Goal: Find specific page/section: Find specific page/section

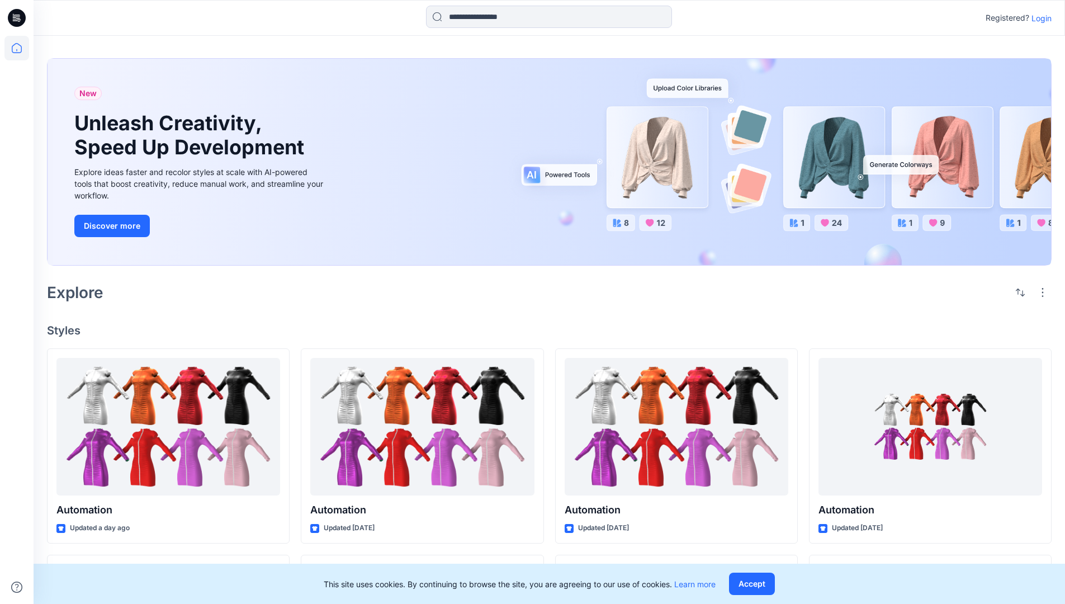
click at [1039, 18] on p "Login" at bounding box center [1042, 18] width 20 height 12
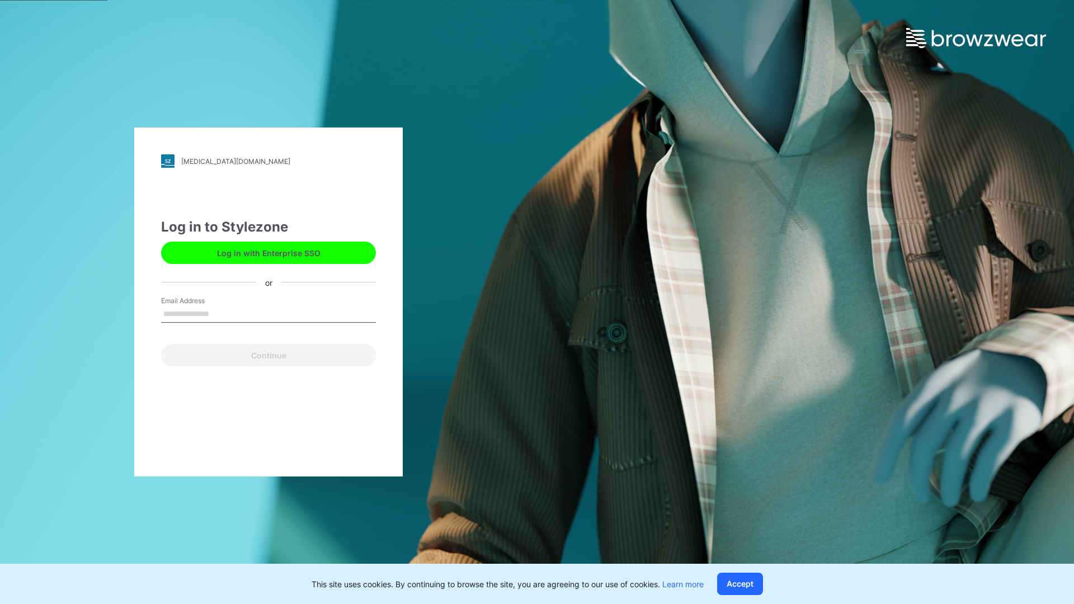
click at [221, 313] on input "Email Address" at bounding box center [268, 314] width 215 height 17
type input "**********"
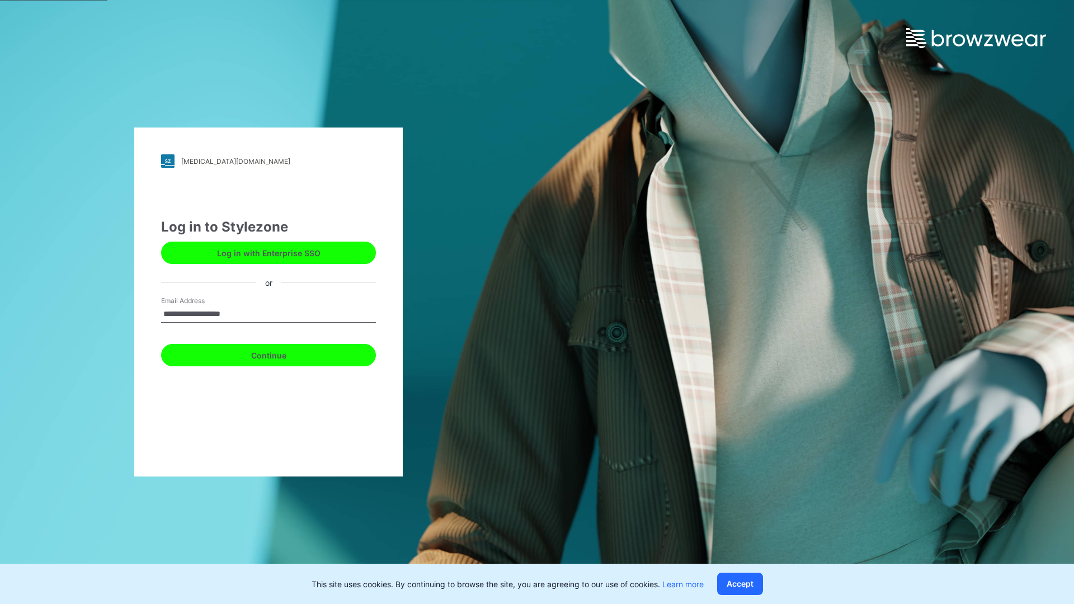
click at [281, 353] on button "Continue" at bounding box center [268, 355] width 215 height 22
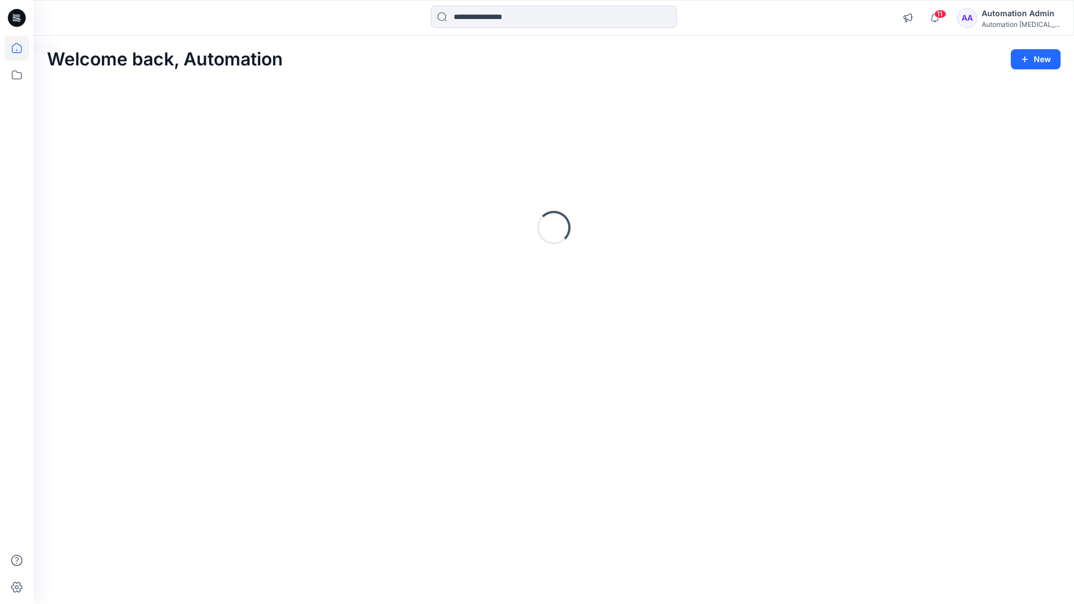
click at [21, 48] on icon at bounding box center [17, 48] width 10 height 10
click at [17, 76] on icon at bounding box center [16, 75] width 25 height 25
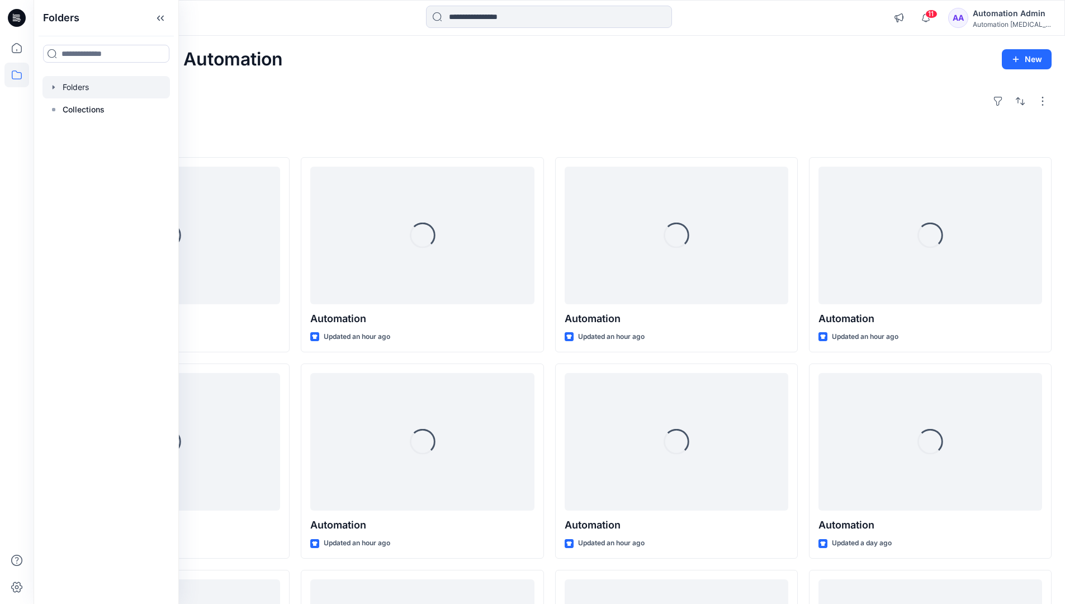
click at [75, 86] on div at bounding box center [105, 87] width 127 height 22
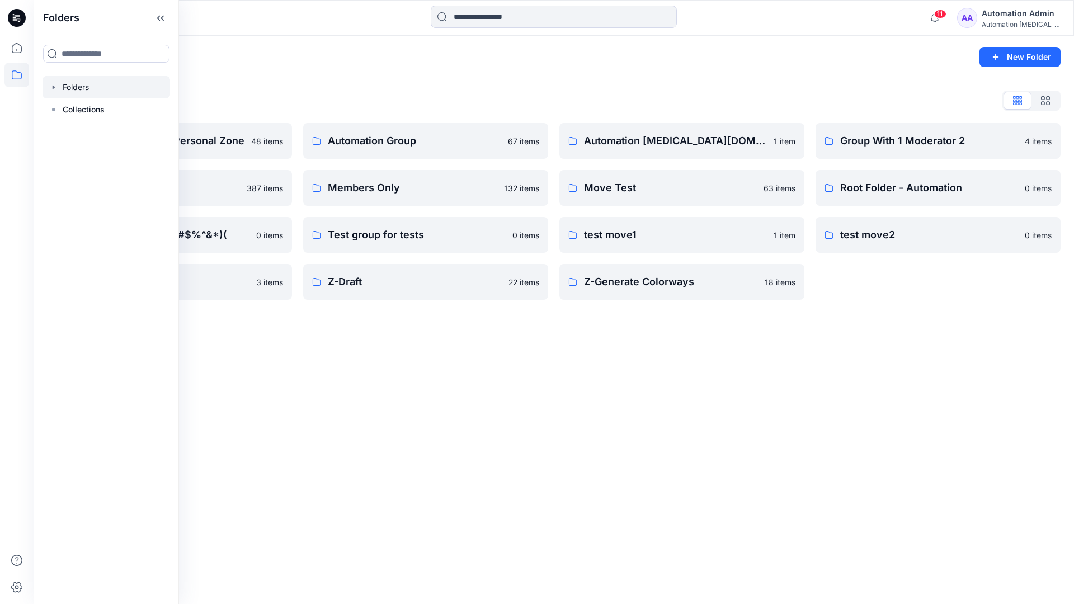
click at [552, 428] on div "Folders New Folder Folders List Automation Admin's Personal Zone 48 items membe…" at bounding box center [554, 320] width 1040 height 568
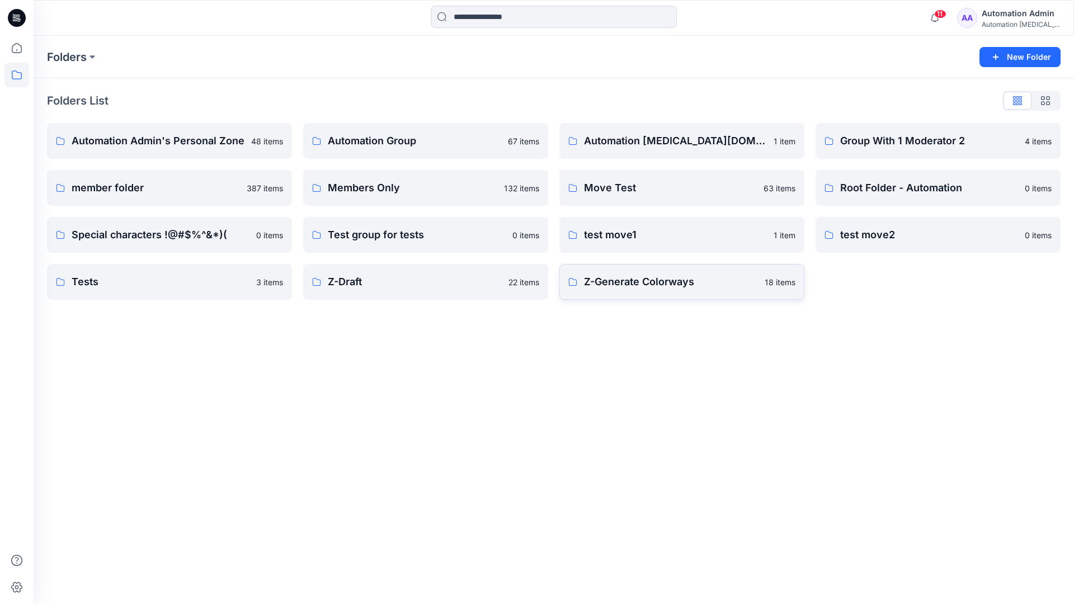
click at [637, 287] on p "Z-Generate Colorways" at bounding box center [671, 282] width 174 height 16
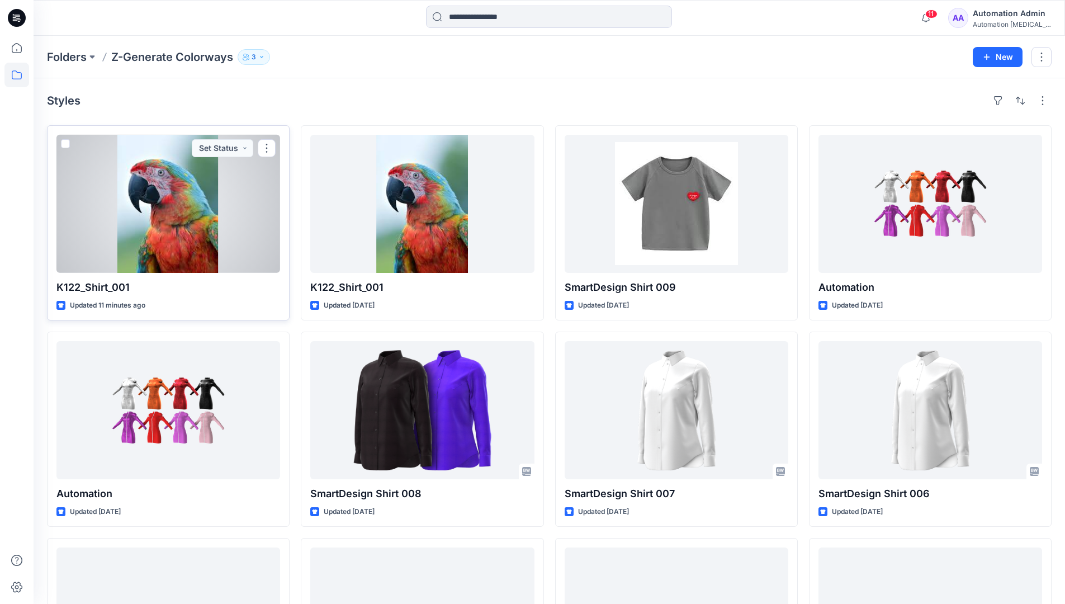
click at [66, 145] on span at bounding box center [65, 143] width 9 height 9
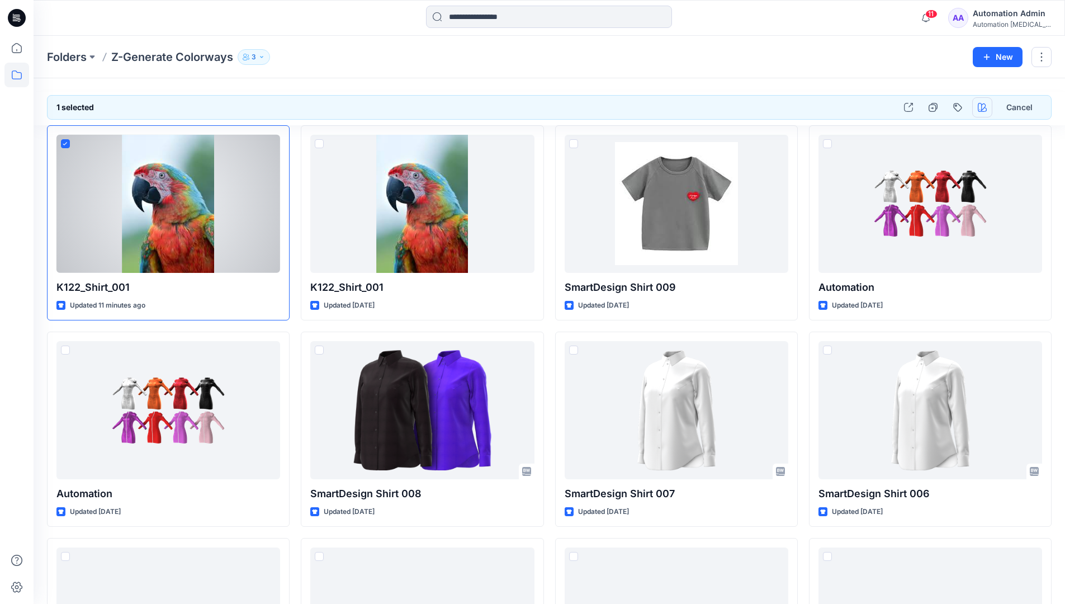
click at [981, 109] on icon "button" at bounding box center [982, 107] width 9 height 9
